Goal: Register for event/course

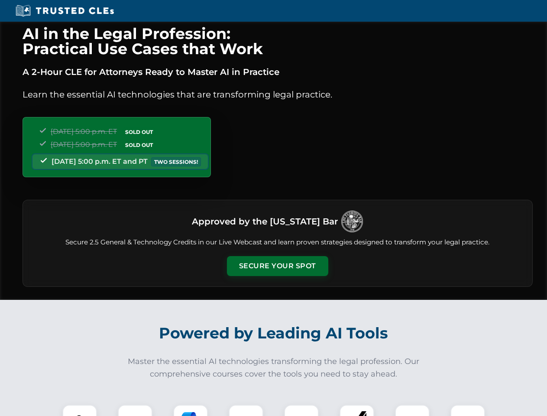
click at [277, 266] on button "Secure Your Spot" at bounding box center [277, 266] width 101 height 20
click at [80, 410] on img at bounding box center [79, 421] width 25 height 25
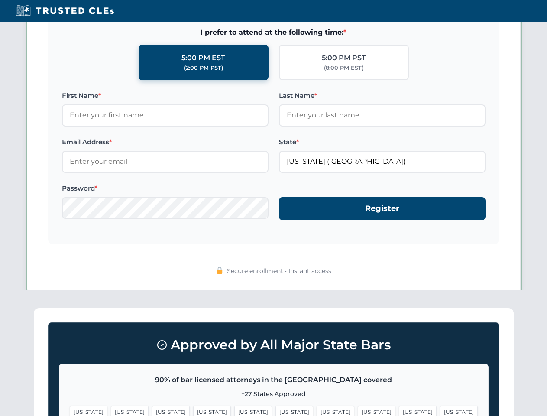
click at [317, 410] on span "[US_STATE]" at bounding box center [336, 412] width 38 height 13
click at [399, 410] on span "[US_STATE]" at bounding box center [418, 412] width 38 height 13
